Goal: Task Accomplishment & Management: Complete application form

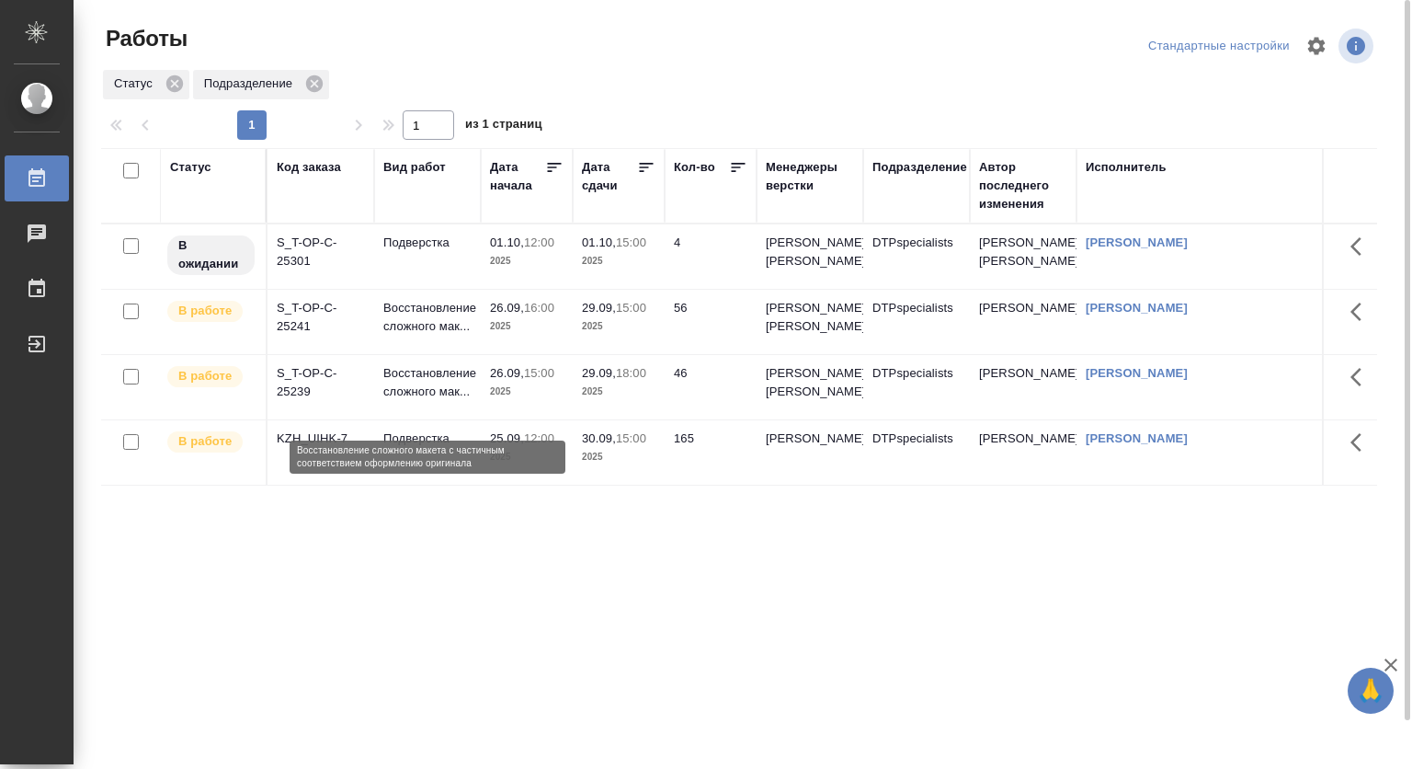
click at [428, 398] on p "Восстановление сложного мак..." at bounding box center [427, 382] width 88 height 37
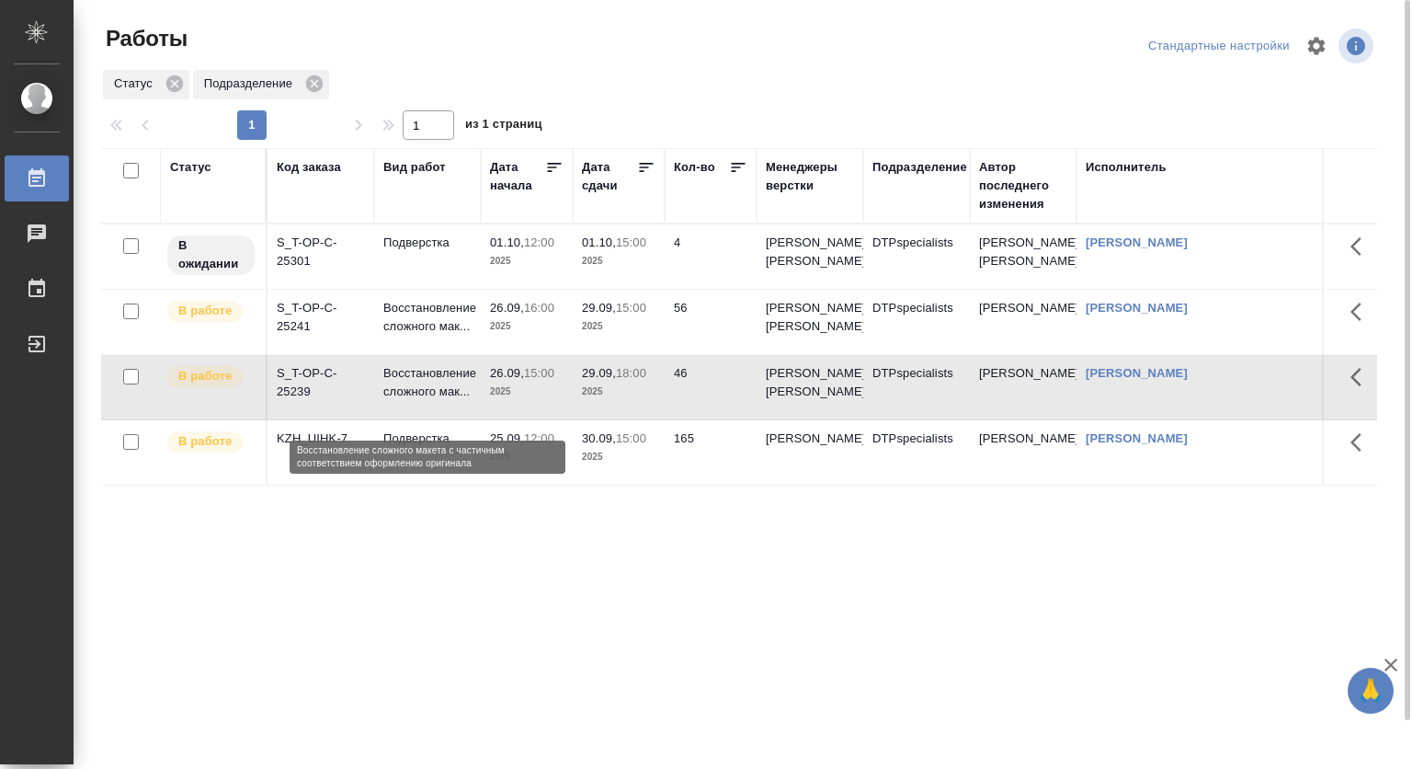
click at [428, 398] on p "Восстановление сложного мак..." at bounding box center [427, 382] width 88 height 37
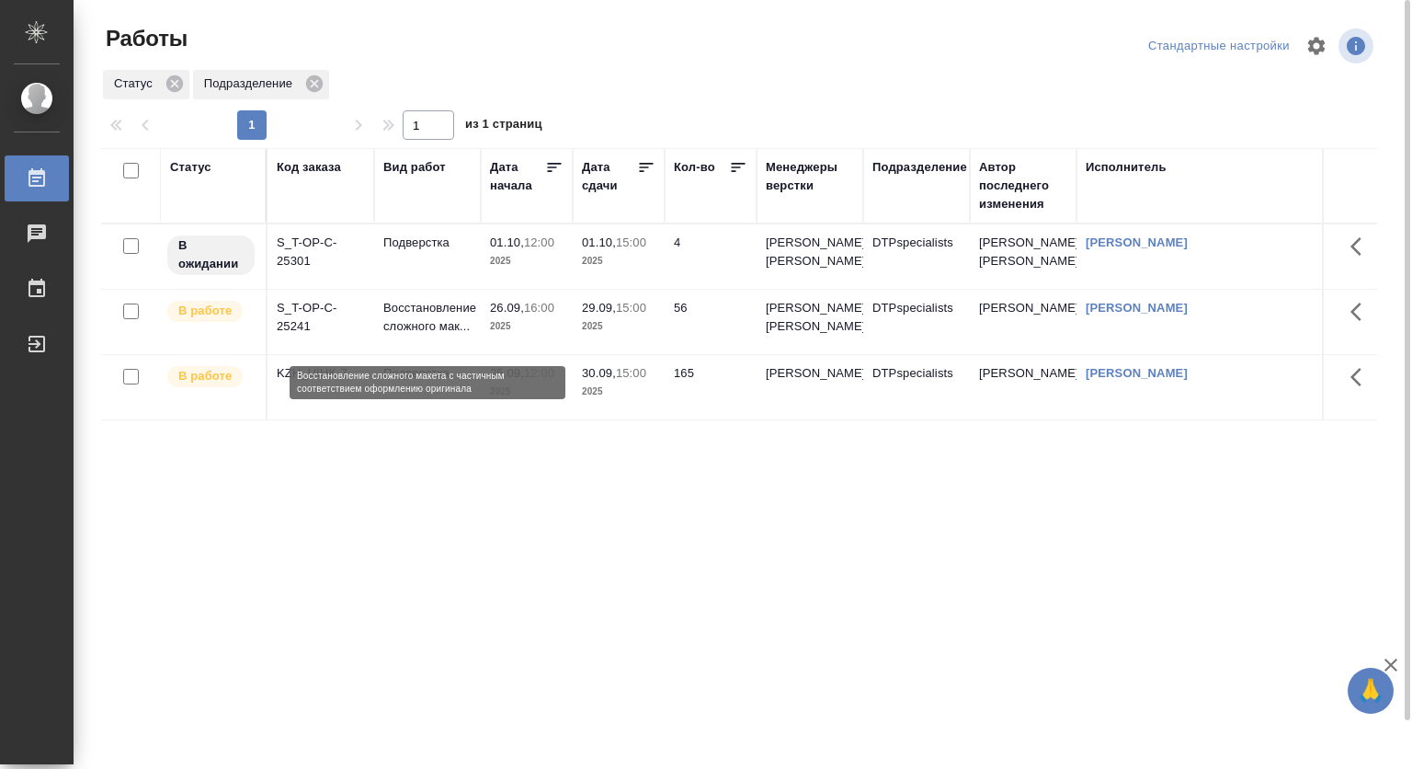
click at [405, 315] on p "Восстановление сложного мак..." at bounding box center [427, 317] width 88 height 37
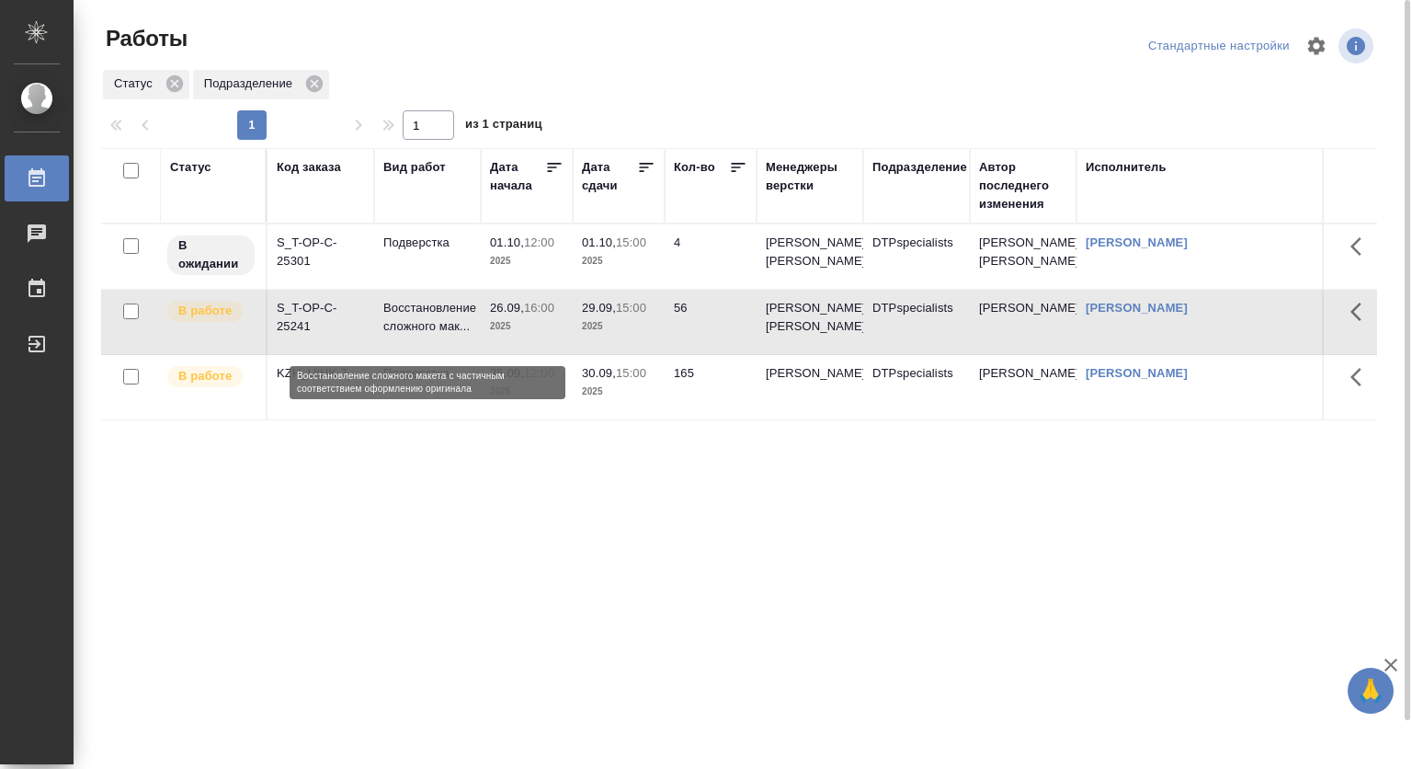
click at [405, 315] on p "Восстановление сложного мак..." at bounding box center [427, 317] width 88 height 37
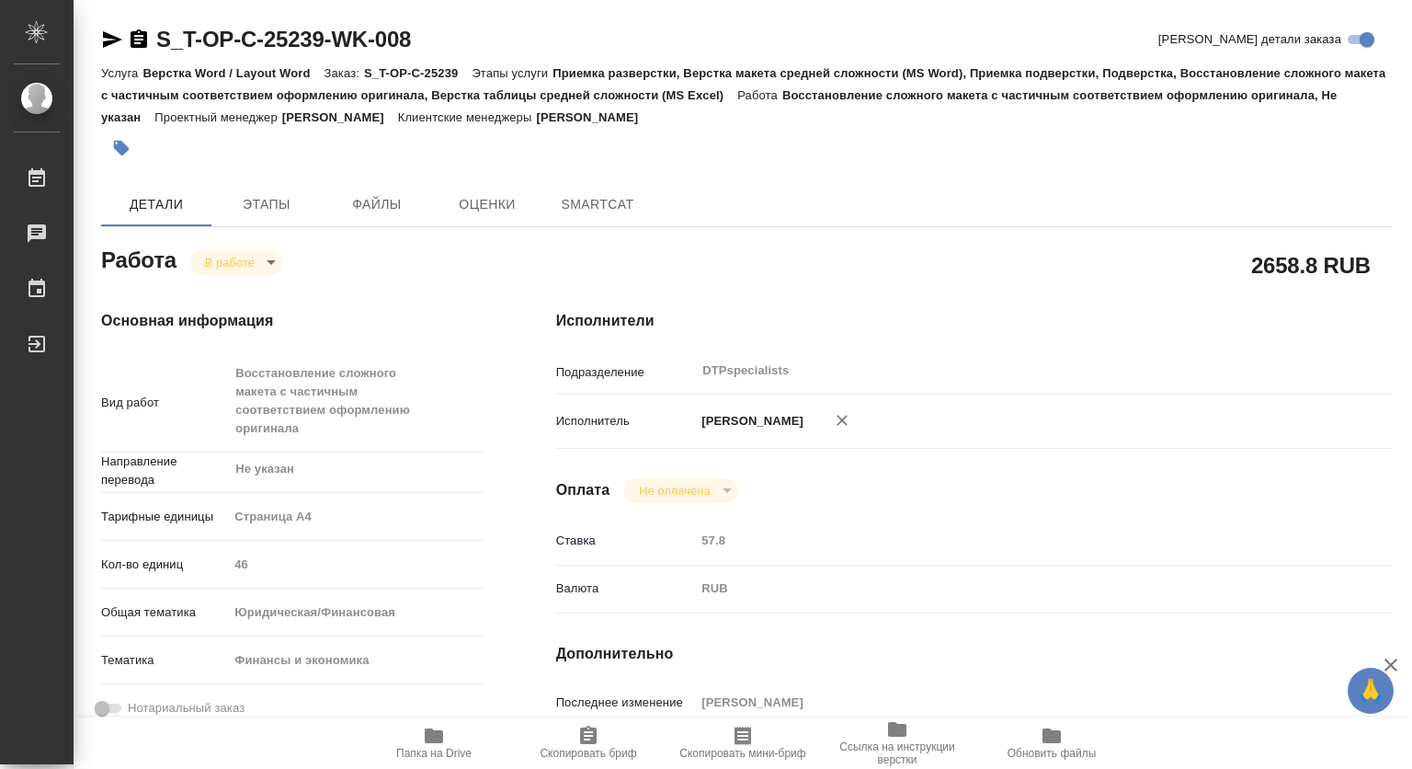
type textarea "x"
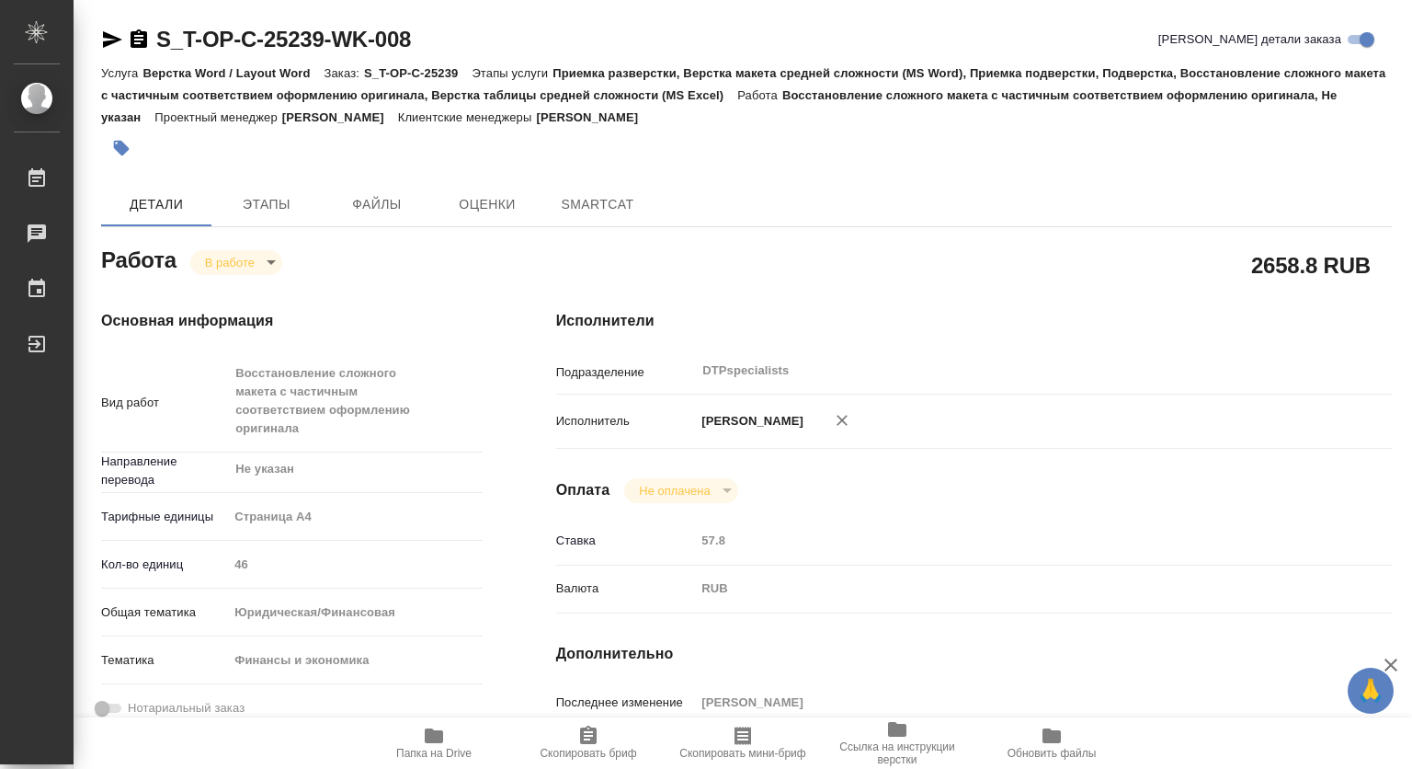
type textarea "x"
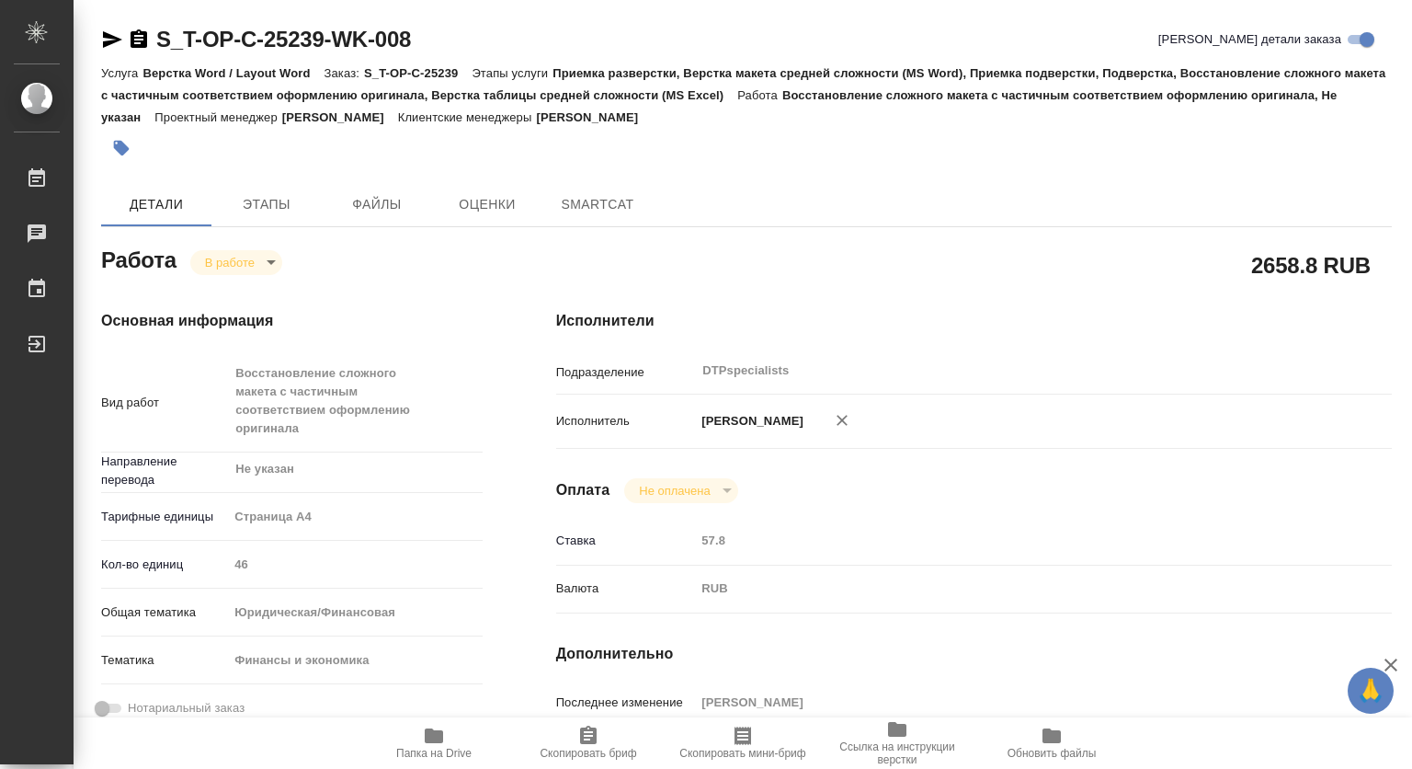
click at [434, 745] on icon "button" at bounding box center [434, 736] width 22 height 22
type textarea "x"
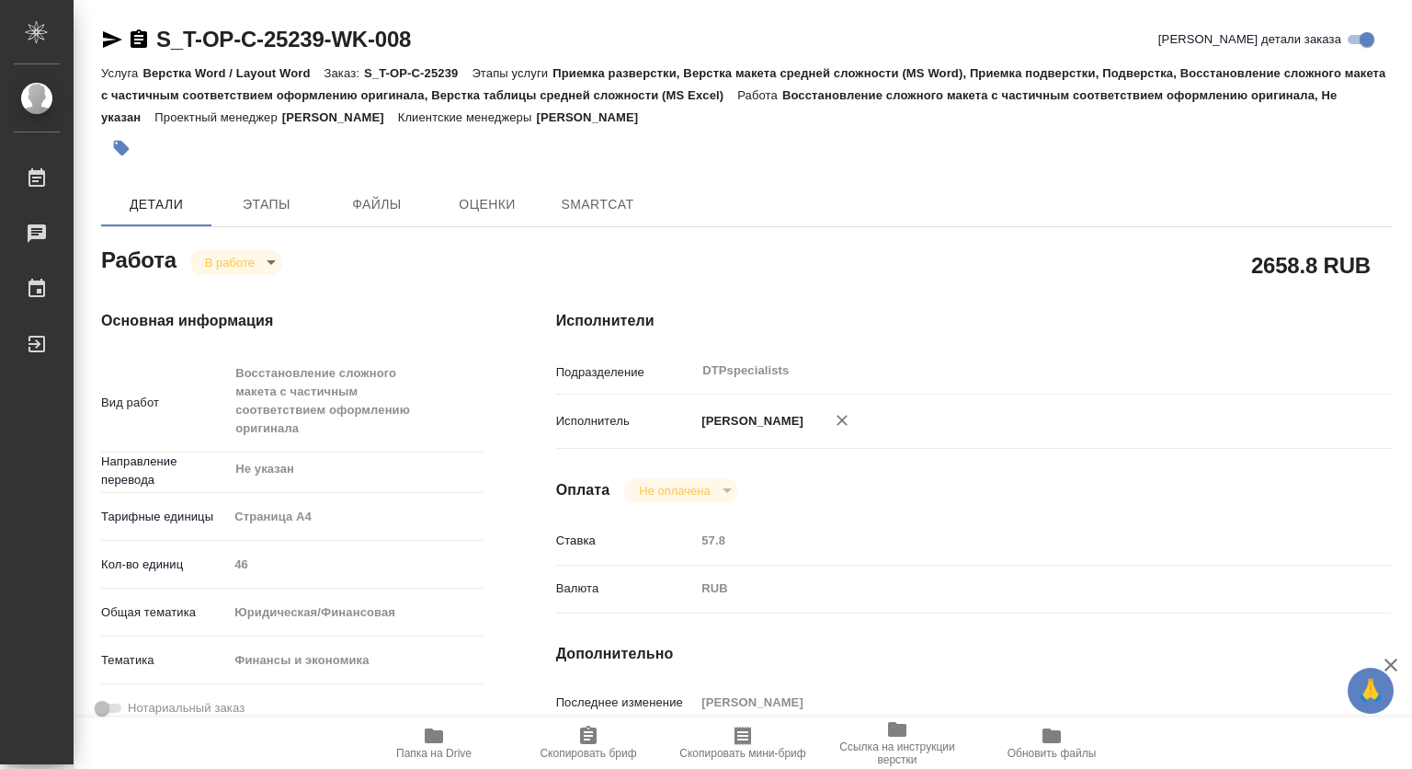
type textarea "x"
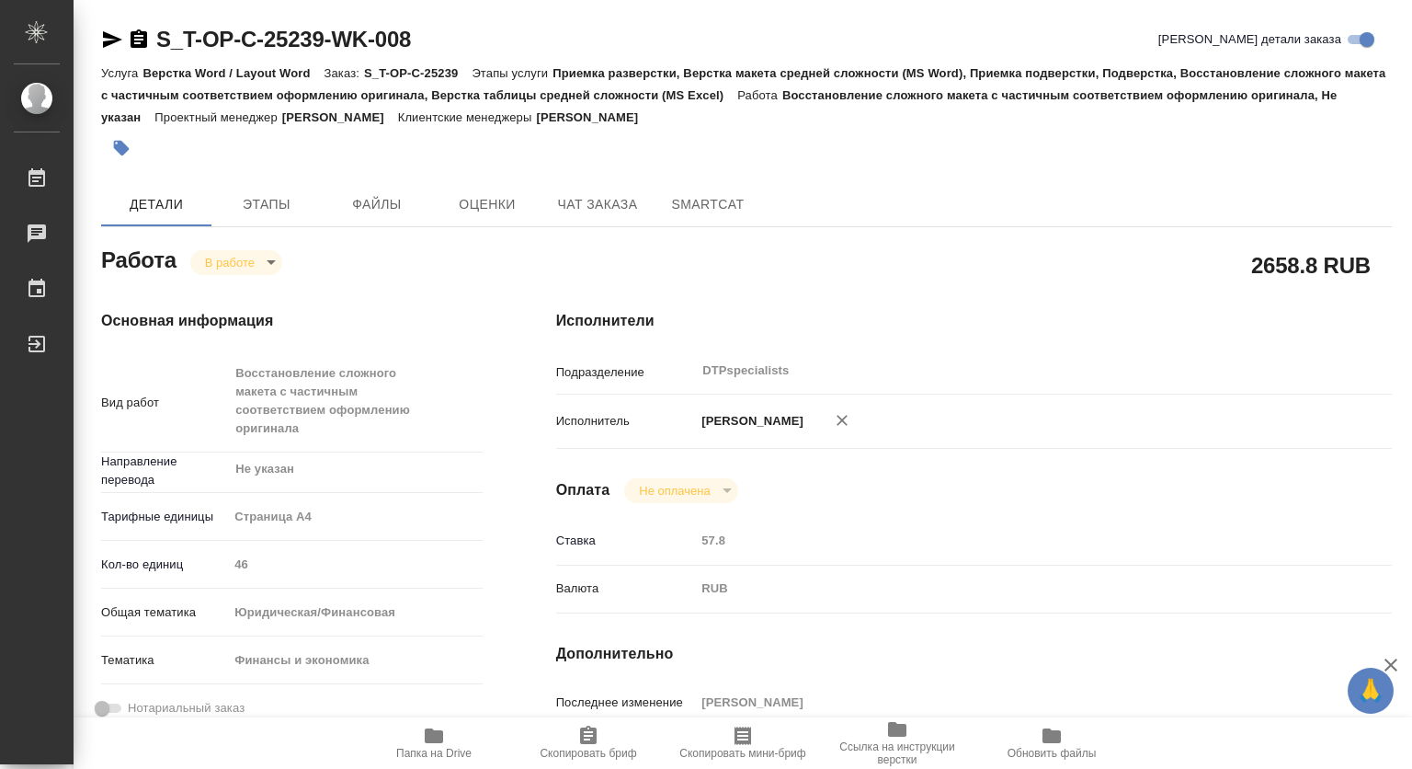
type textarea "x"
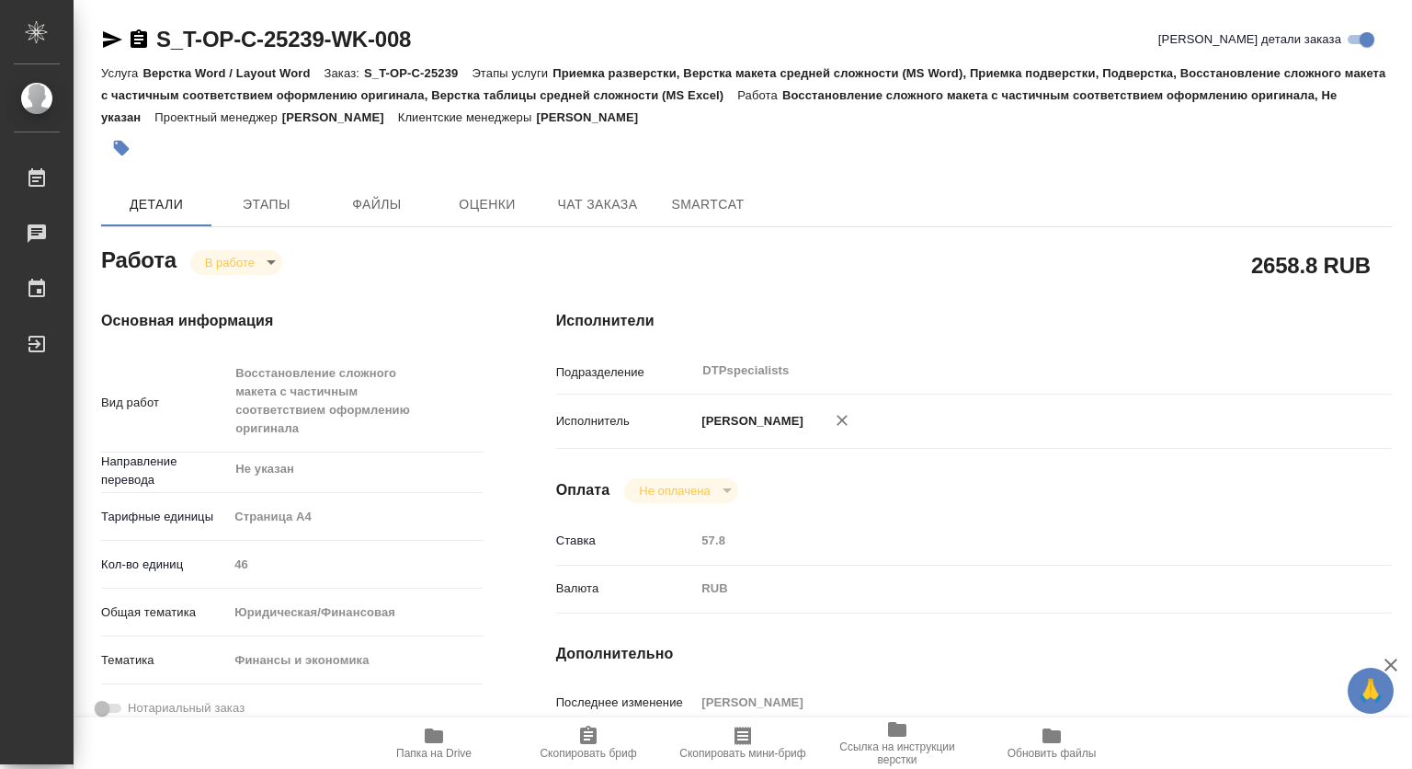
type textarea "x"
click at [259, 265] on body "🙏 .cls-1 fill:#fff; AWATERA Kovtun Svetlana Работы 0 Чаты График Выйти S_T-OP-C…" at bounding box center [706, 384] width 1412 height 769
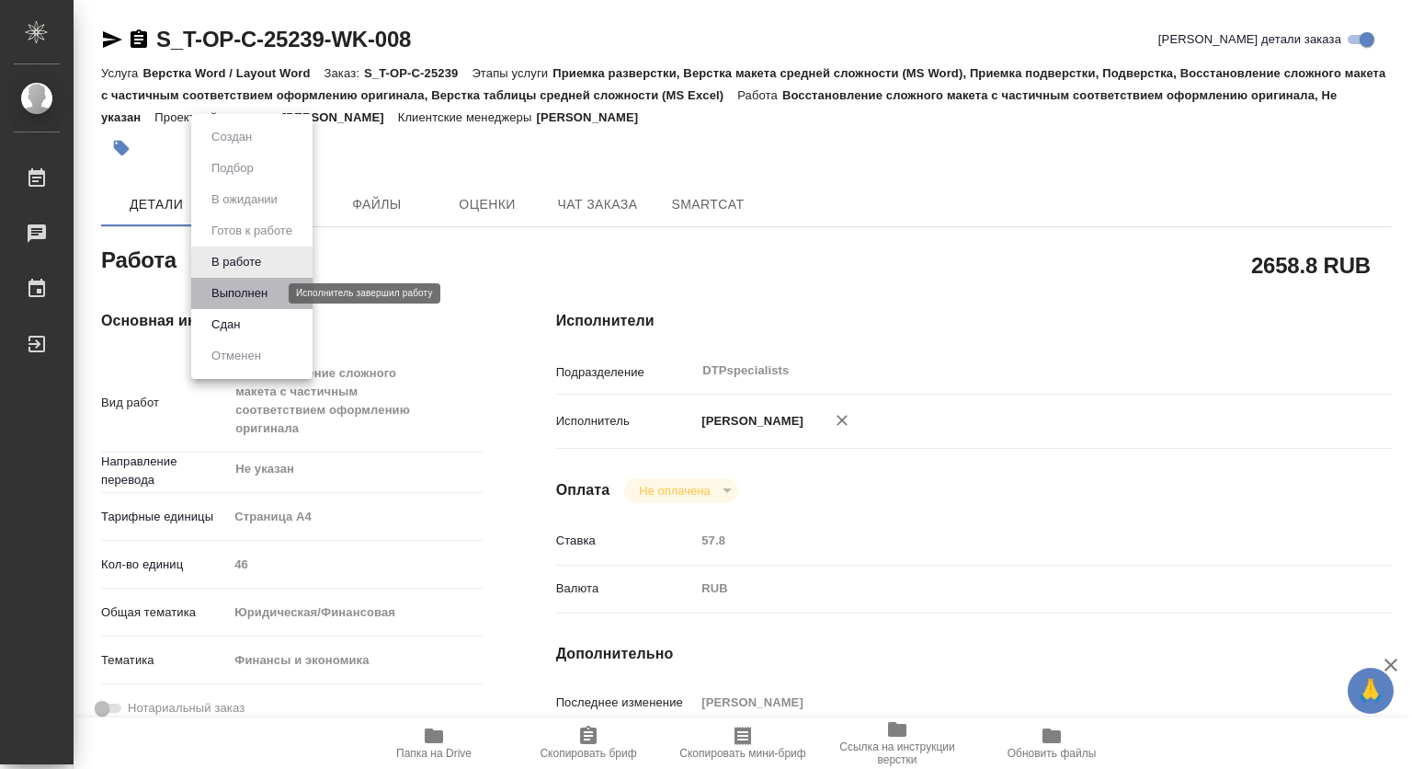
click at [223, 296] on button "Выполнен" at bounding box center [239, 293] width 67 height 20
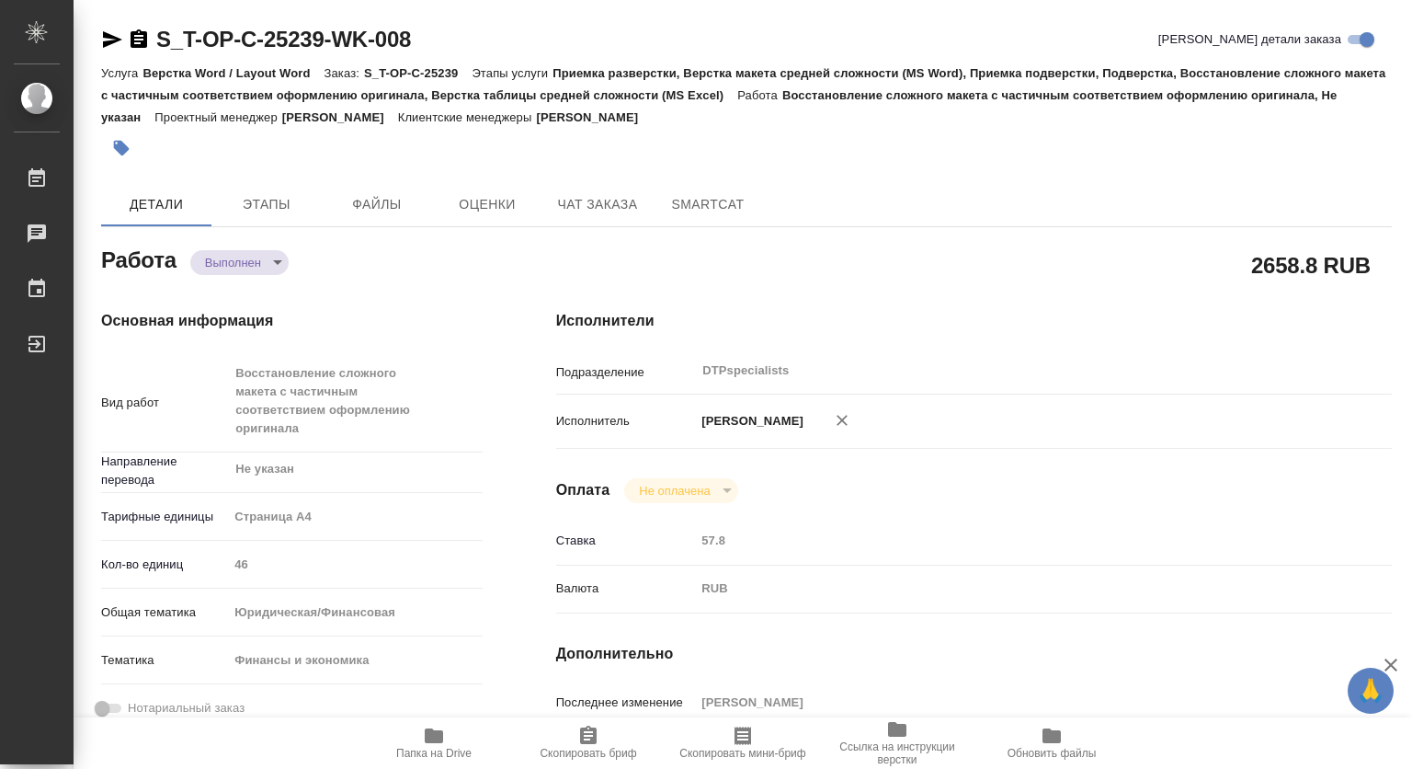
scroll to position [368, 0]
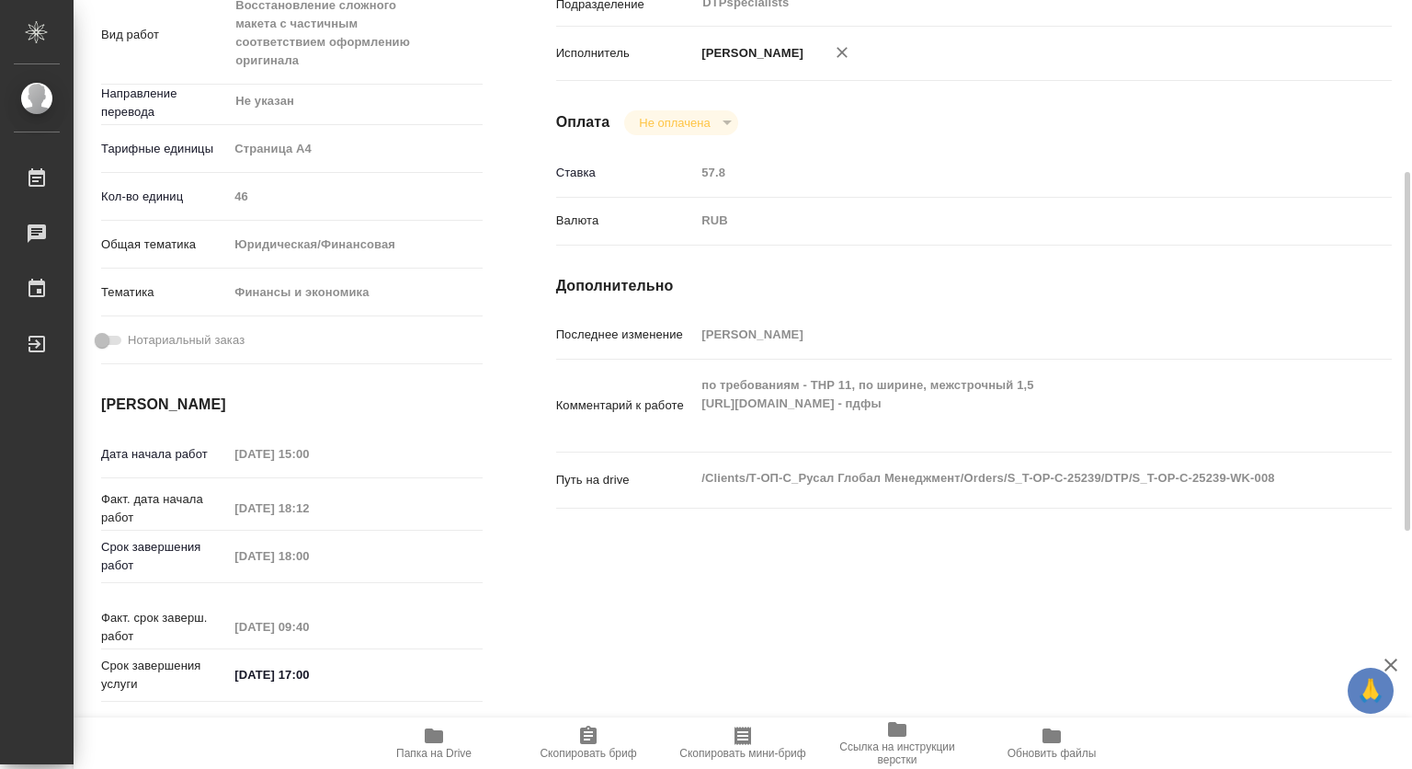
type textarea "x"
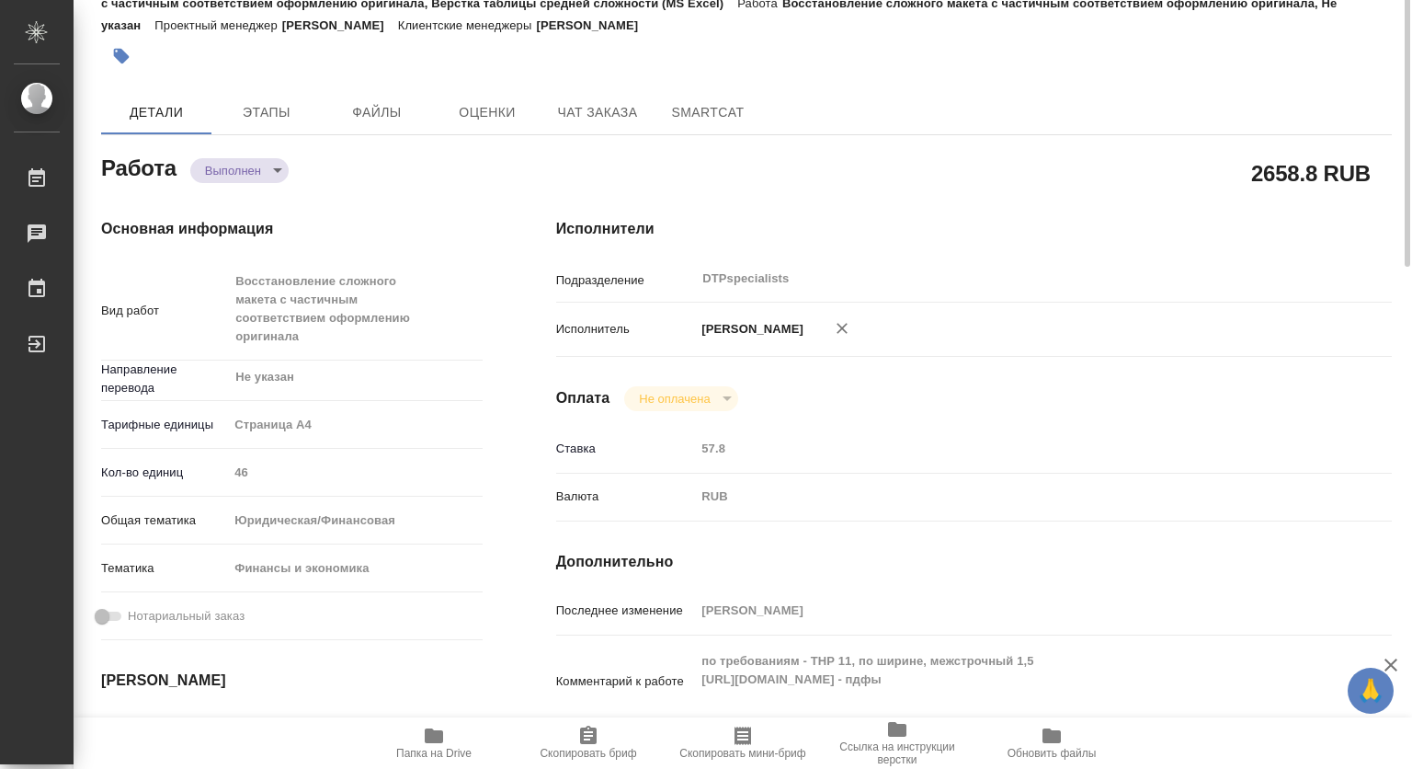
scroll to position [0, 0]
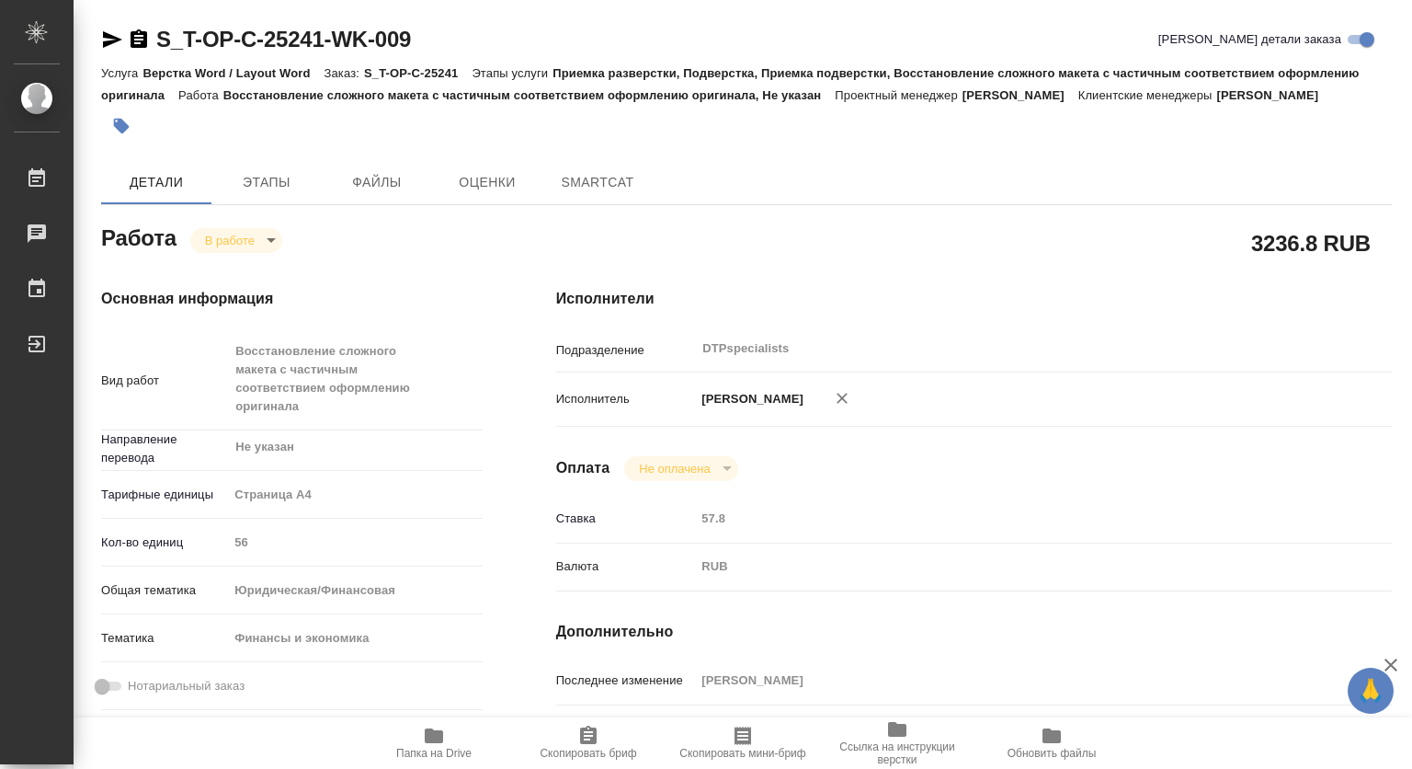
type textarea "x"
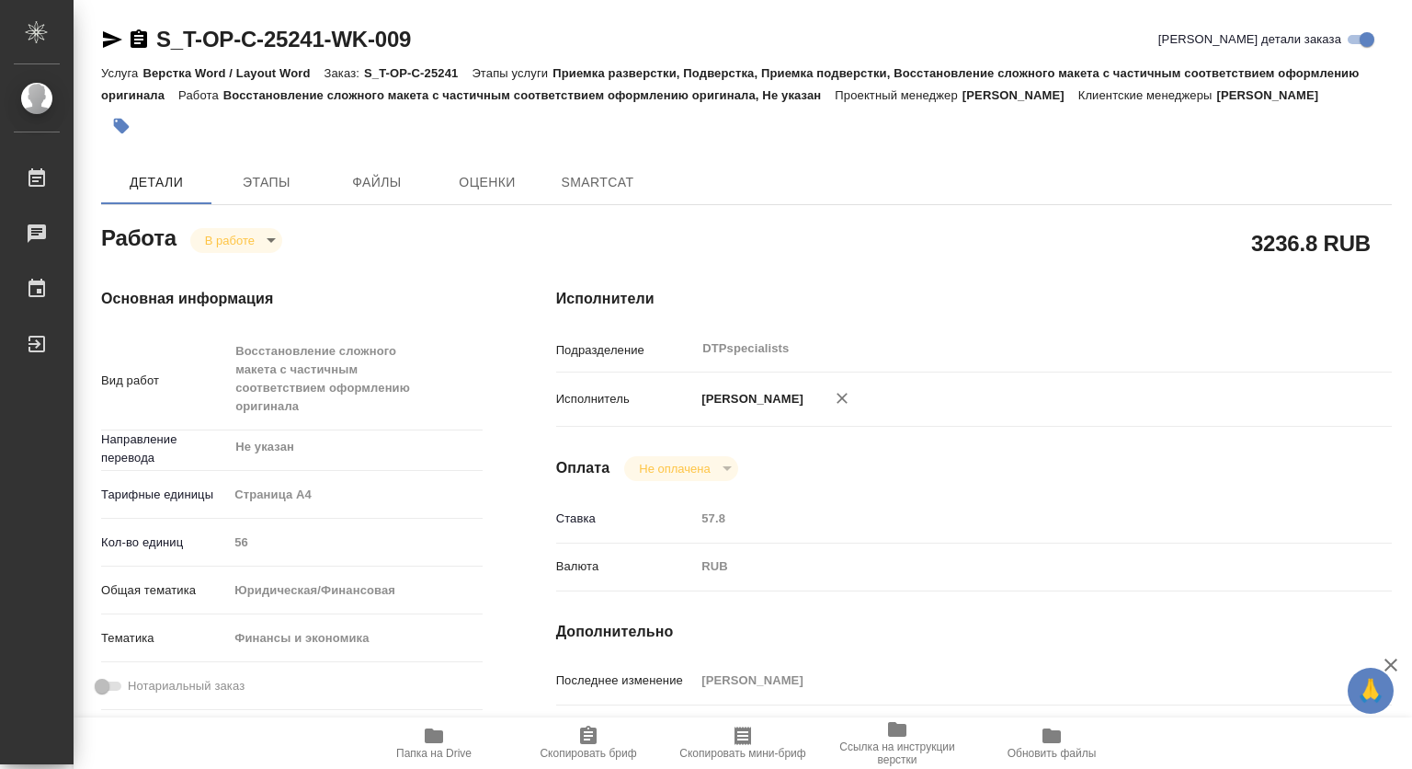
type textarea "x"
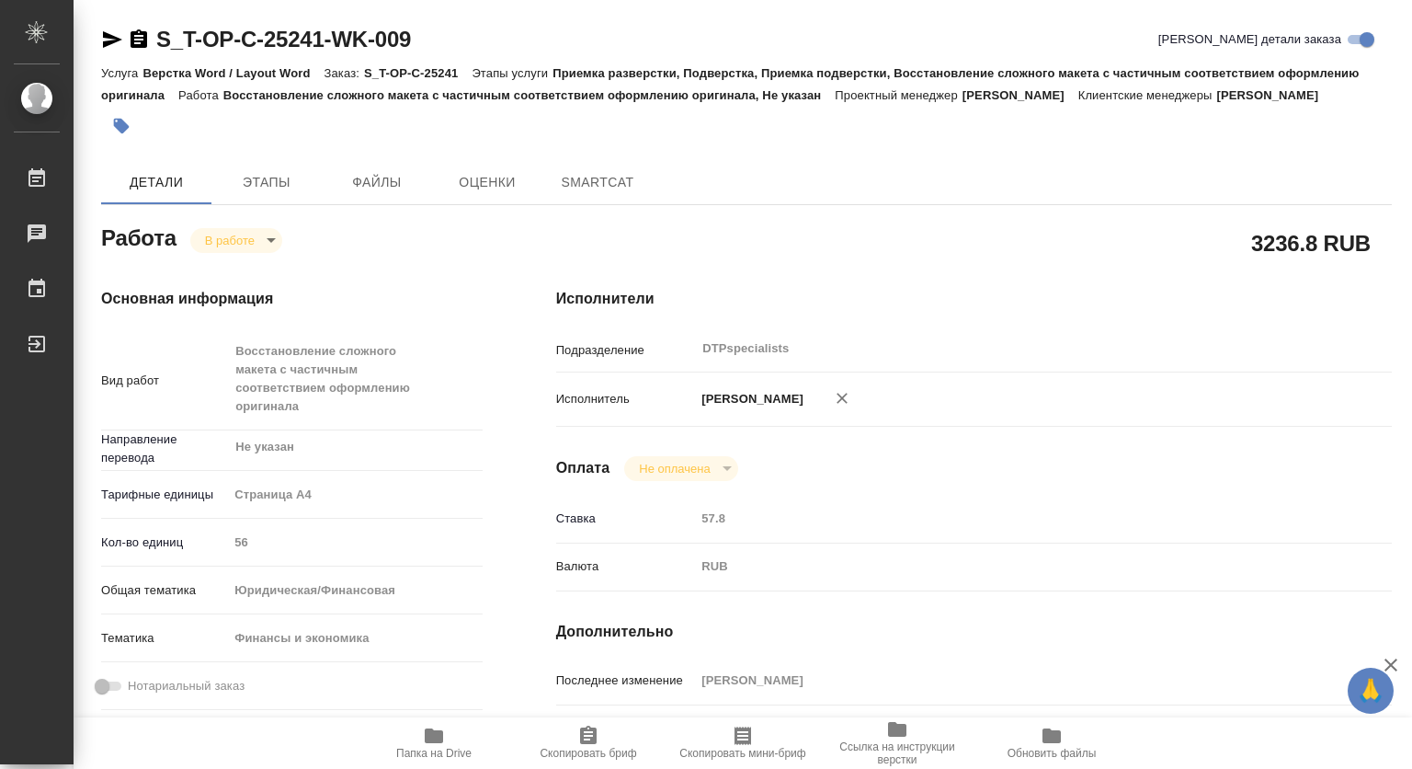
type textarea "x"
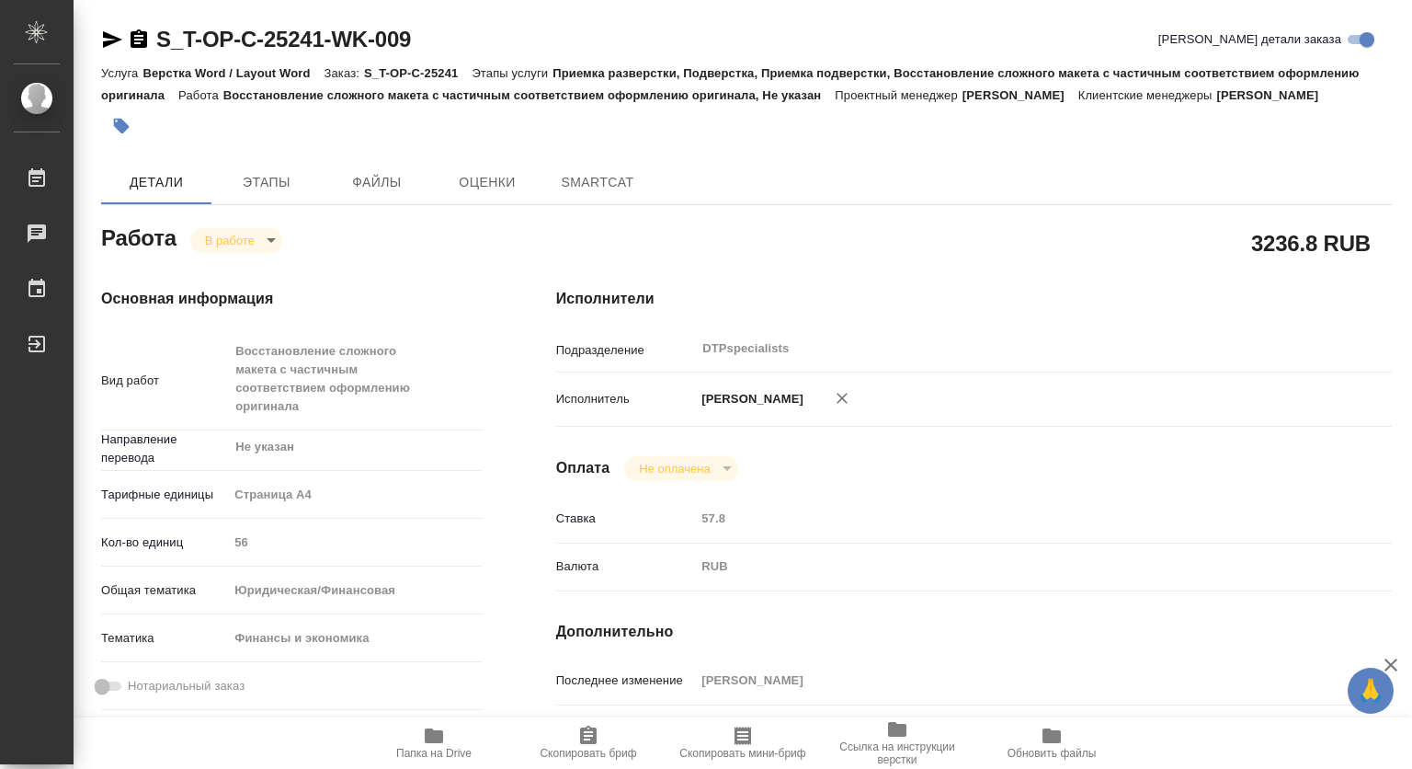
type textarea "x"
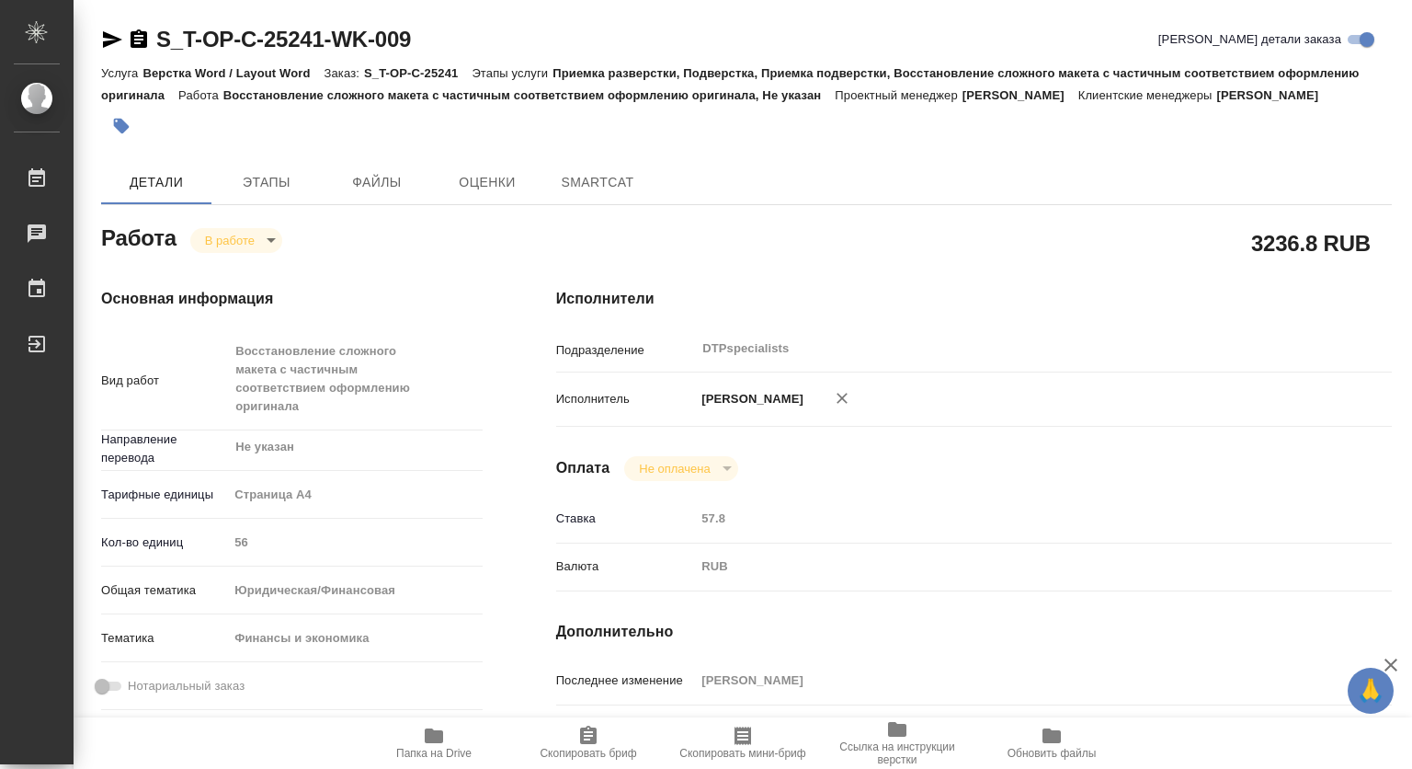
type textarea "x"
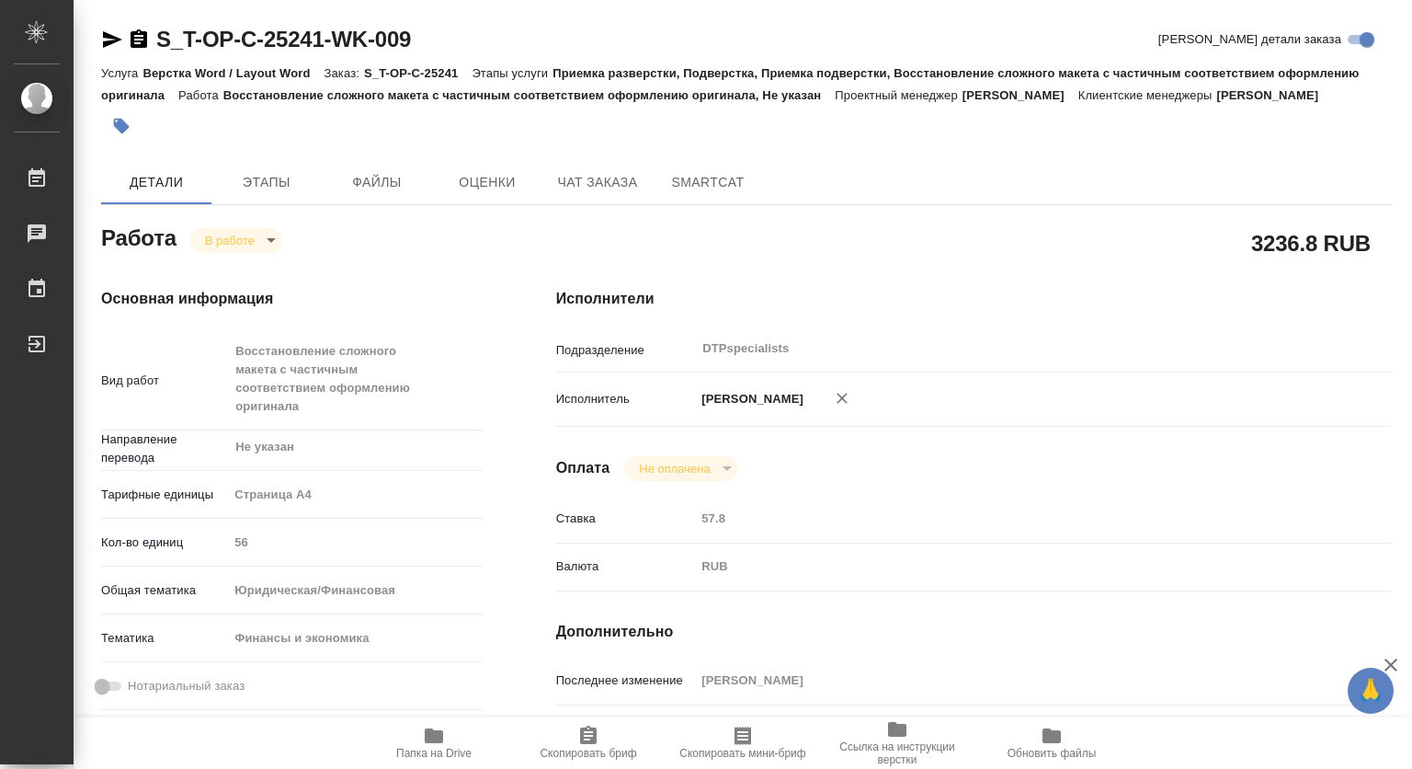
click at [430, 742] on icon "button" at bounding box center [434, 735] width 18 height 15
type textarea "x"
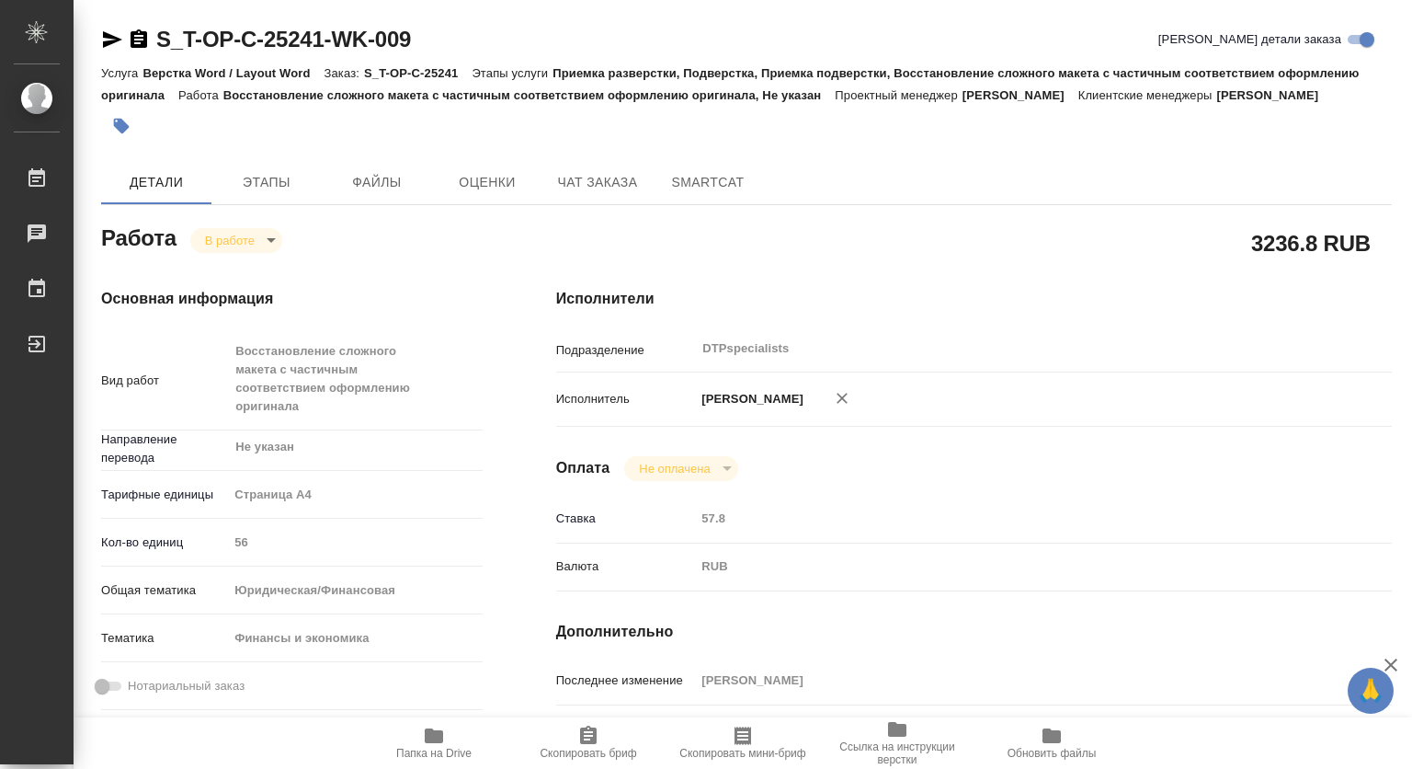
type textarea "x"
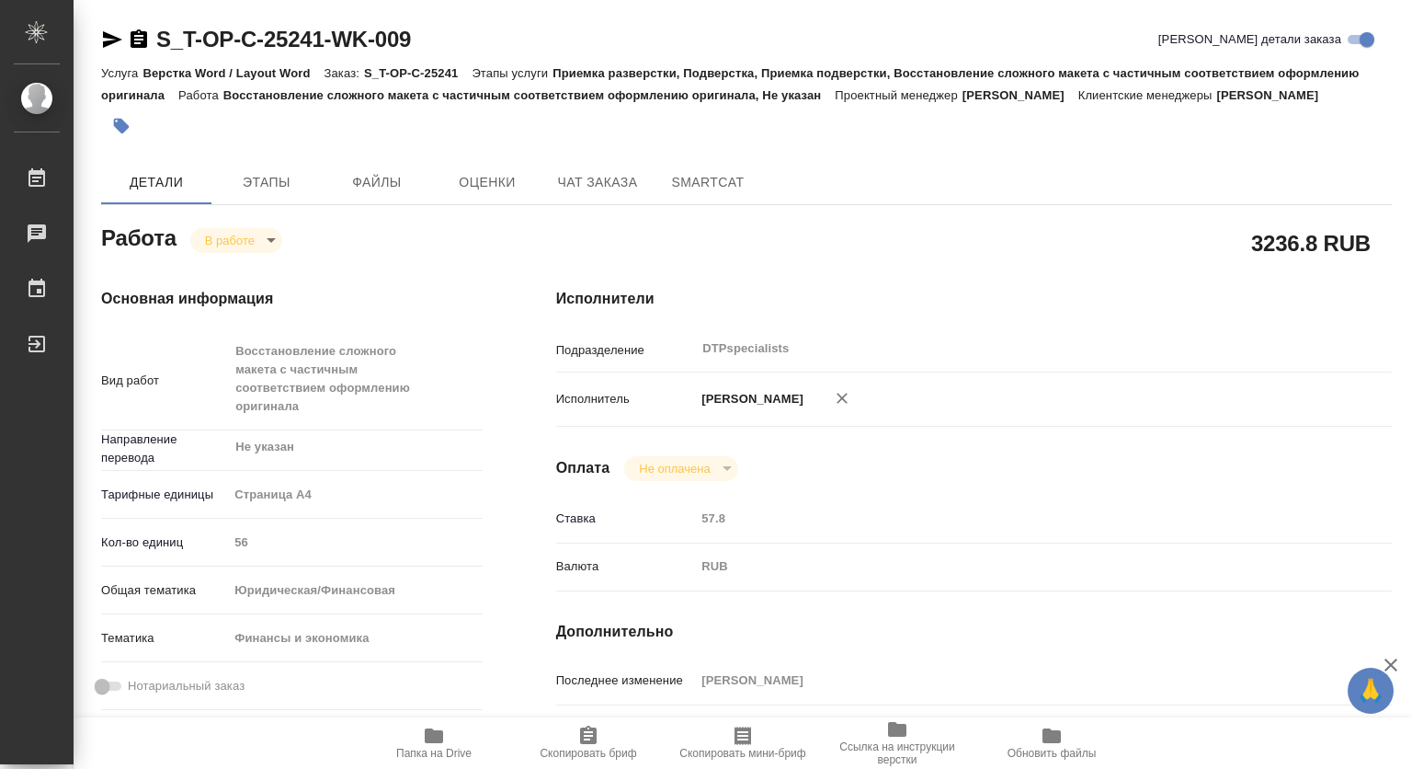
type textarea "x"
